Goal: Browse casually

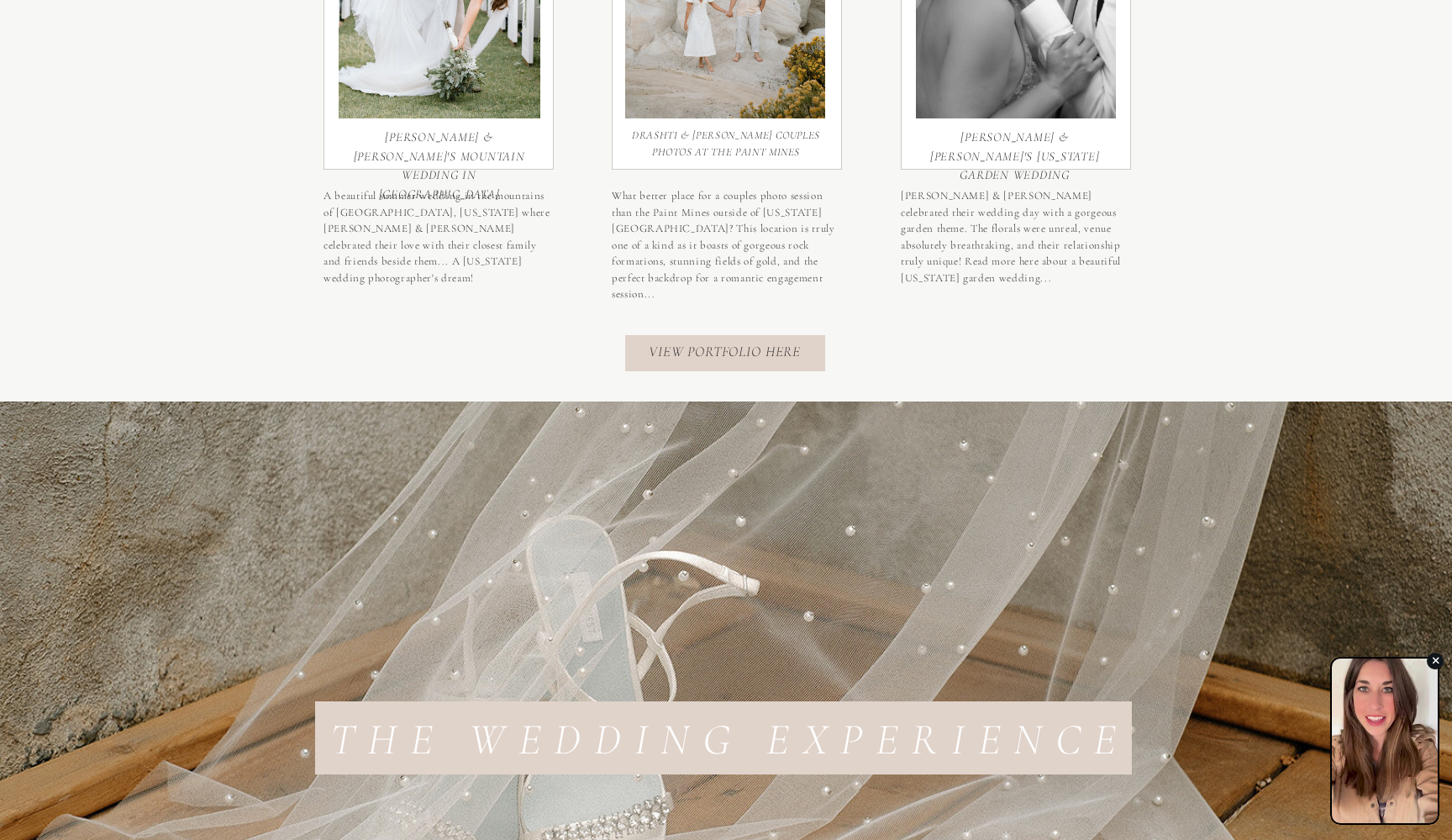
scroll to position [4948, 0]
click at [699, 355] on nav "View portfolio here" at bounding box center [728, 352] width 159 height 24
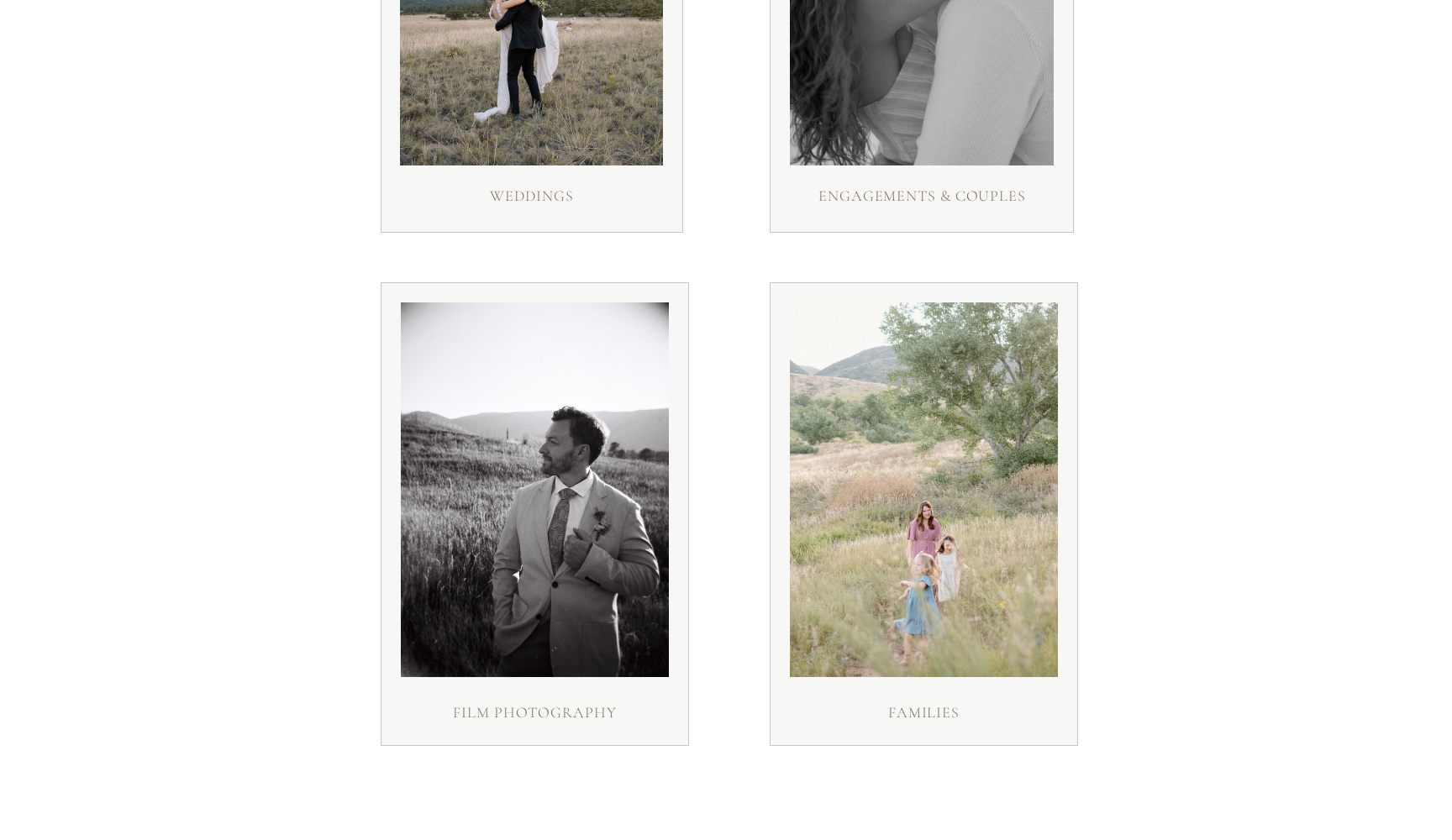
scroll to position [532, 0]
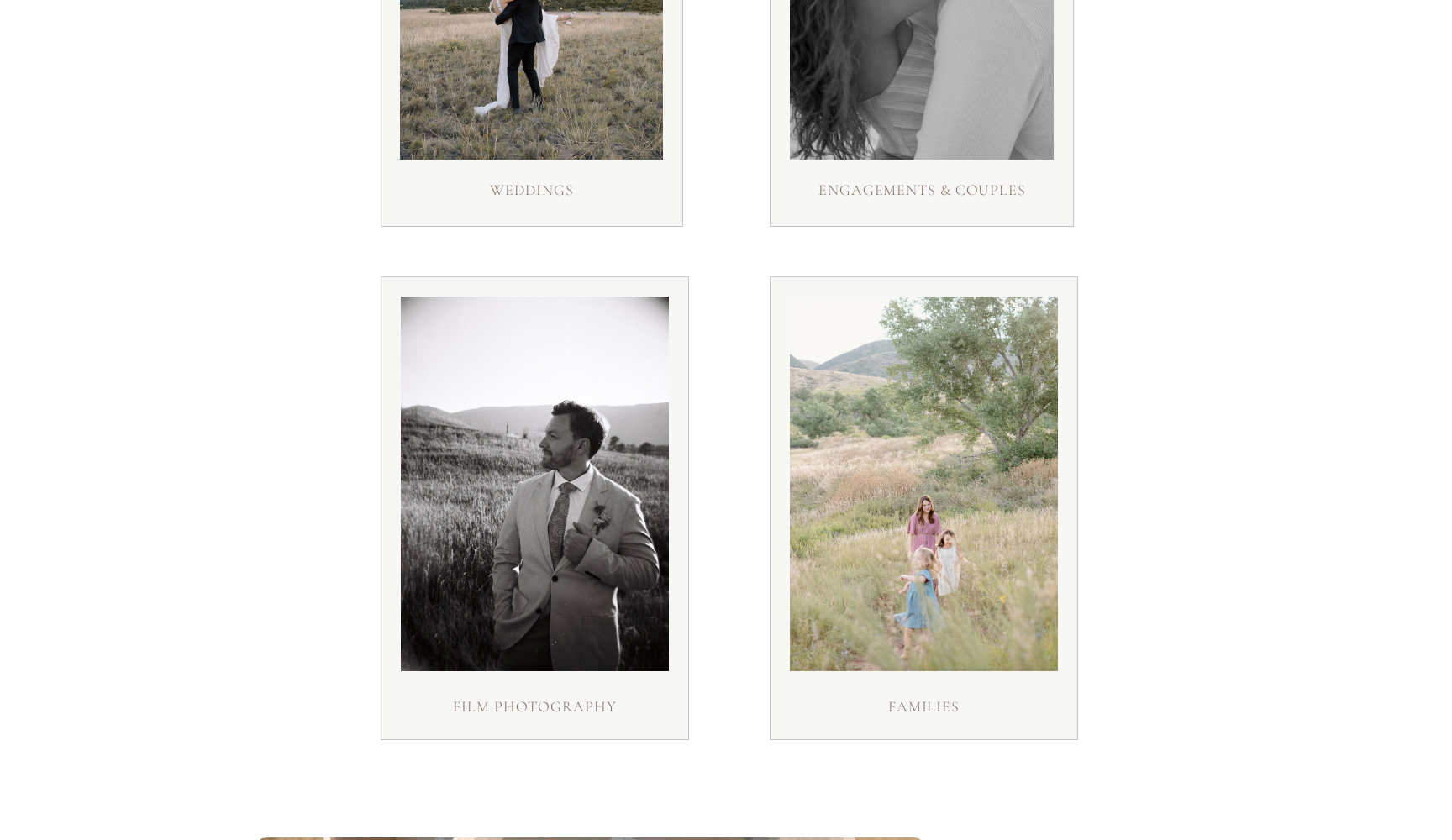
click at [535, 186] on h3 "weddings" at bounding box center [532, 195] width 139 height 32
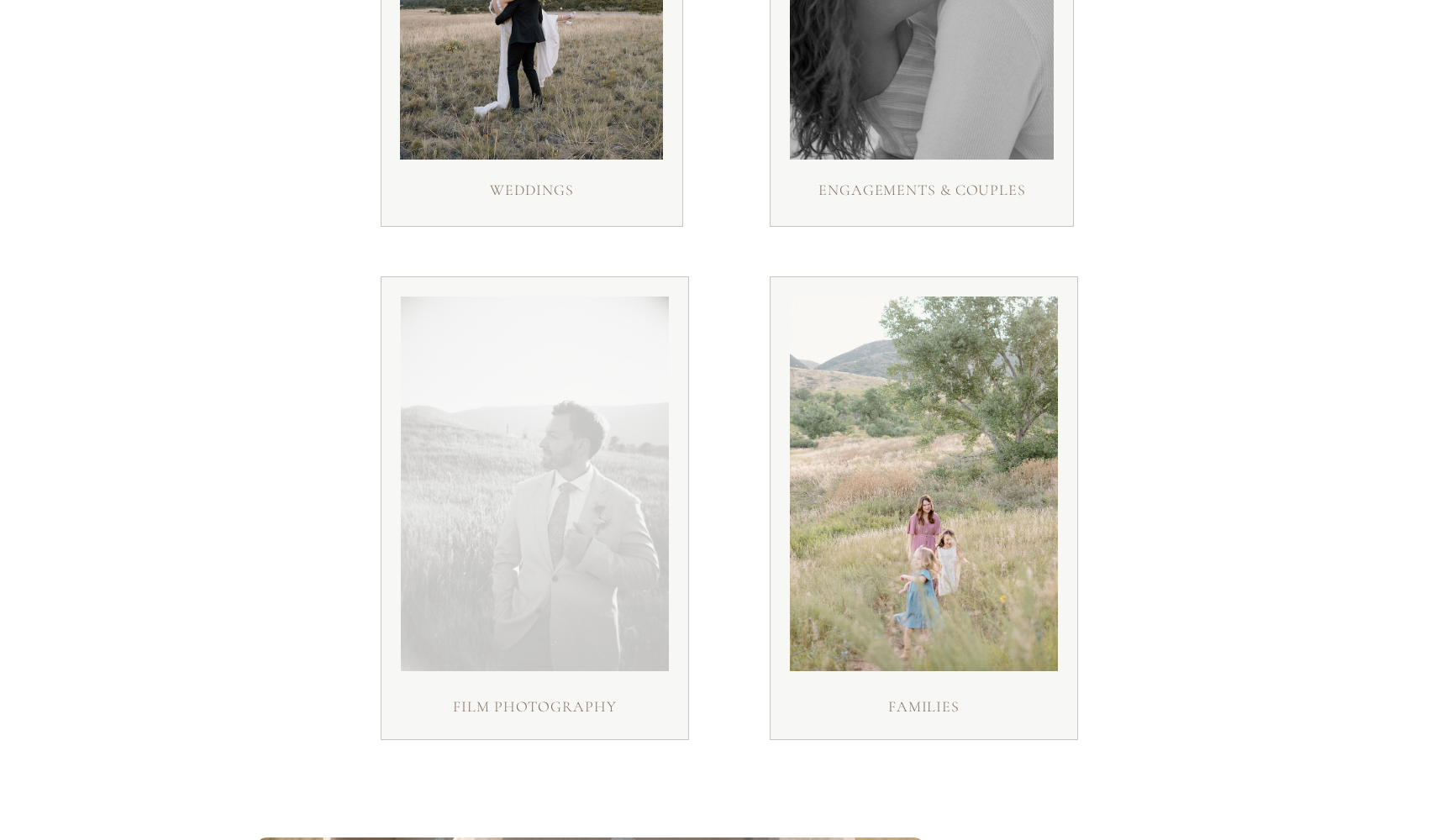
click at [586, 599] on div at bounding box center [535, 484] width 268 height 375
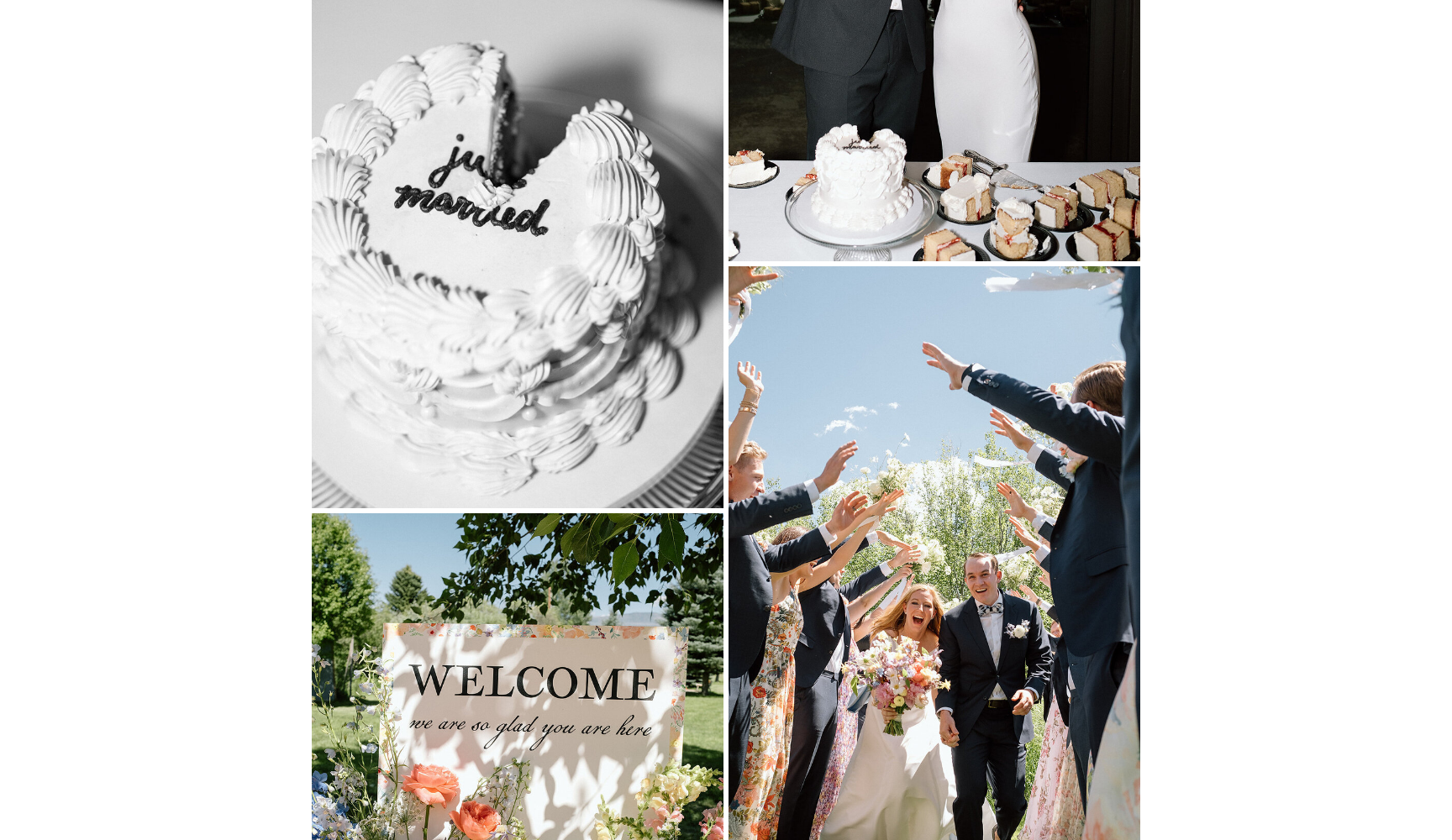
scroll to position [4700, 0]
